Goal: Task Accomplishment & Management: Use online tool/utility

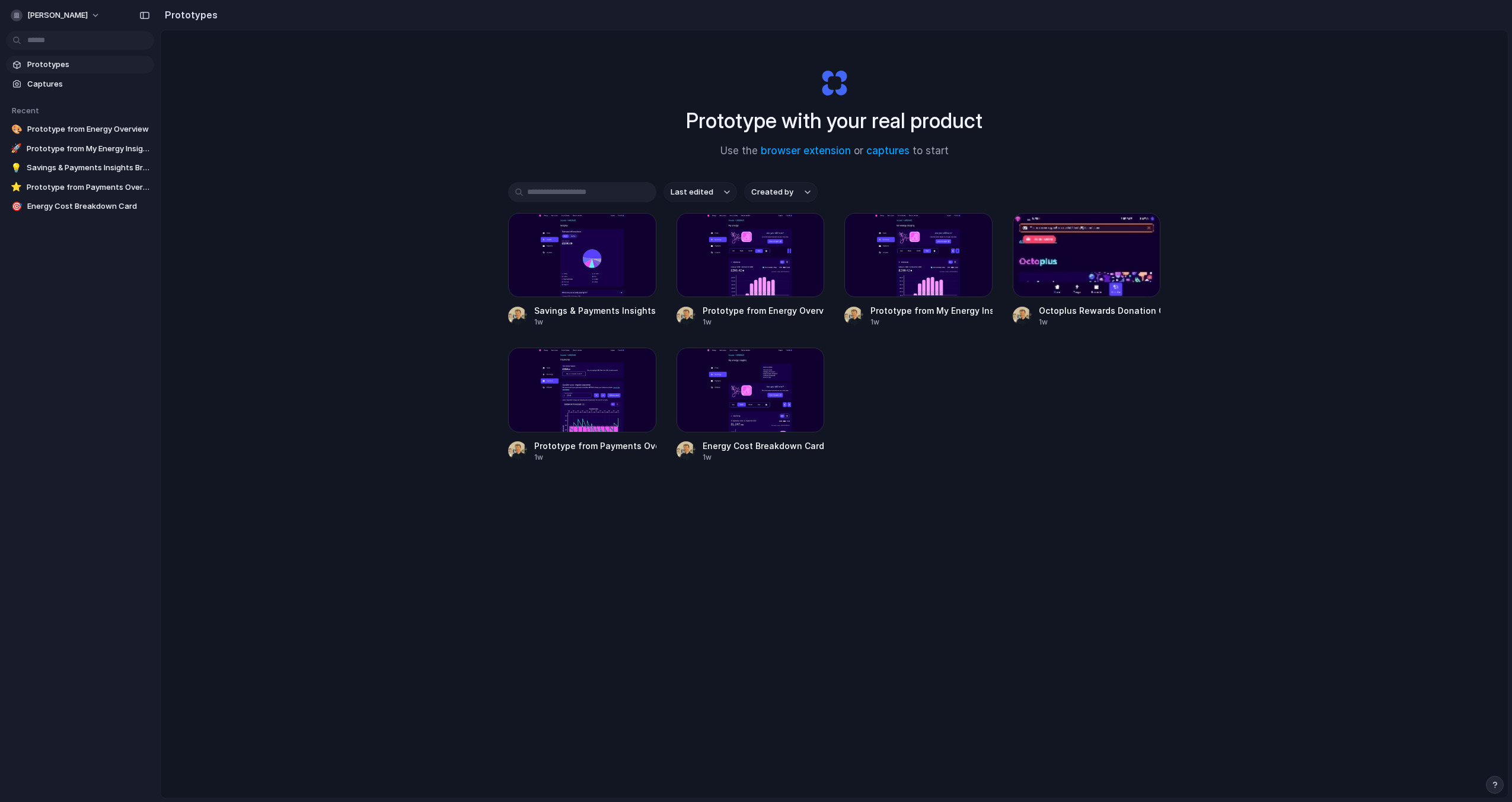
click at [875, 516] on div "Last edited Created by [PERSON_NAME] & Payments Insights Breakdown 1w Prototype…" at bounding box center [834, 359] width 652 height 354
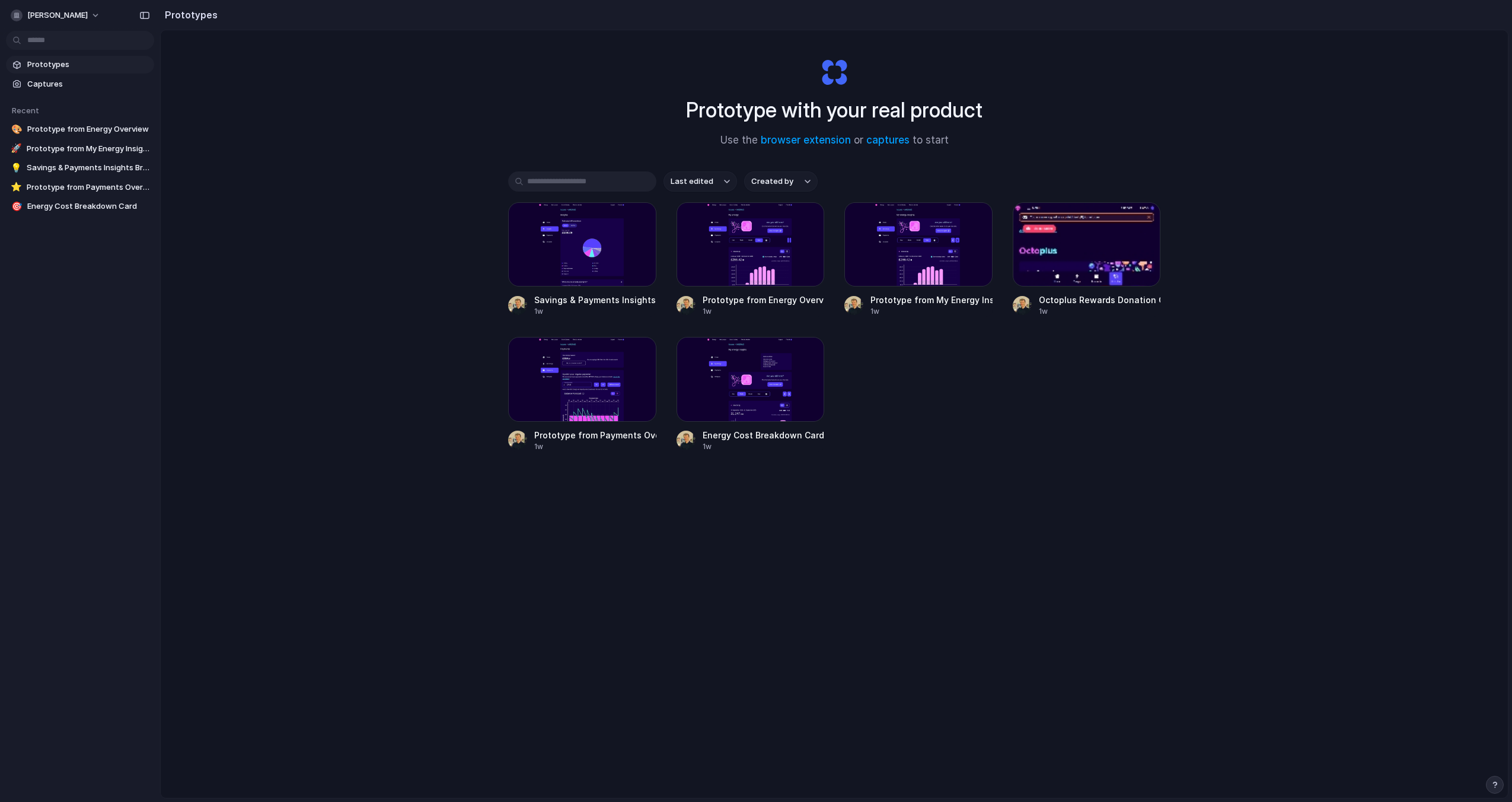
scroll to position [13, 0]
click at [1059, 244] on div at bounding box center [1087, 242] width 148 height 84
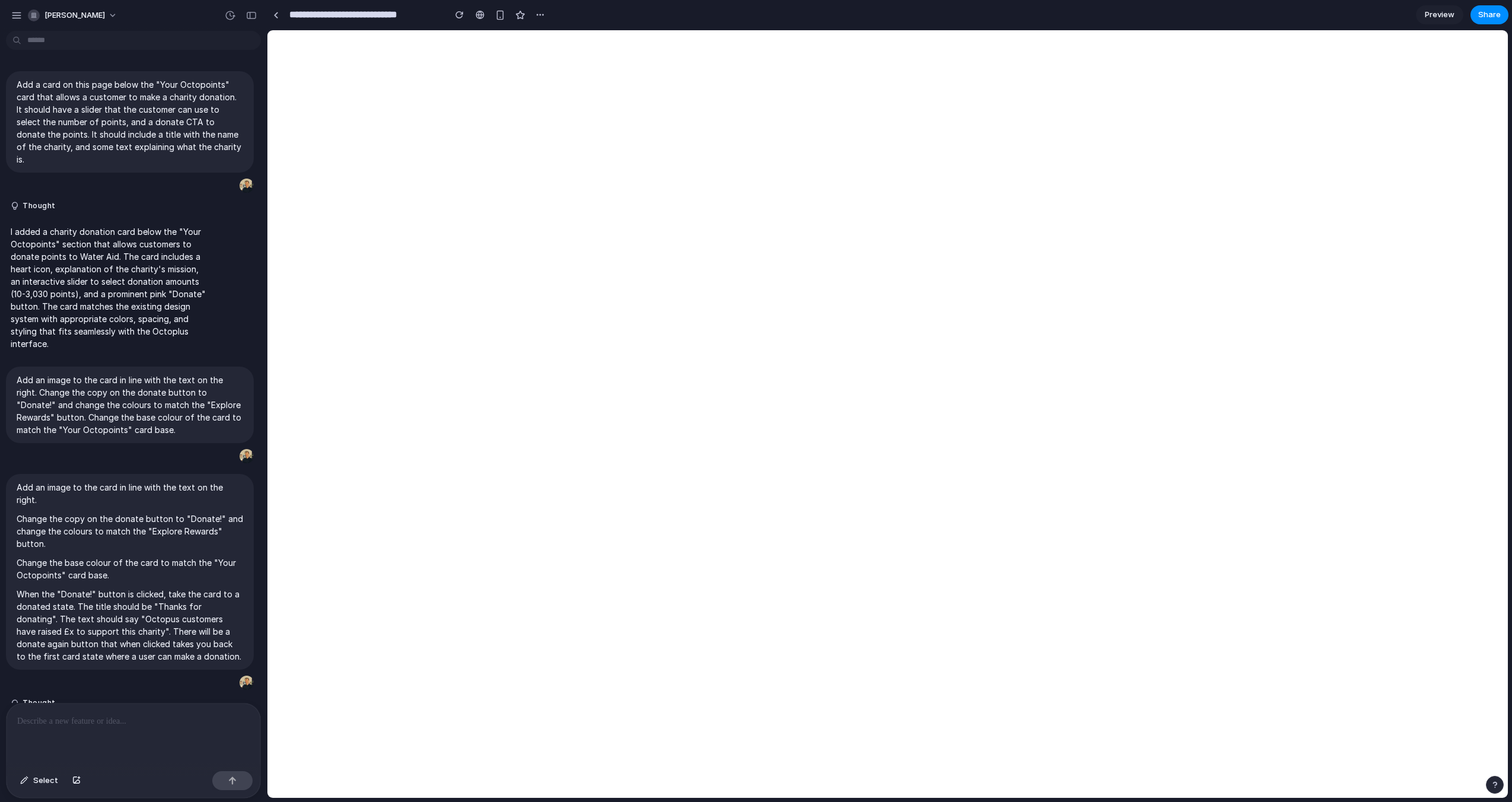
scroll to position [635, 0]
